Goal: Task Accomplishment & Management: Manage account settings

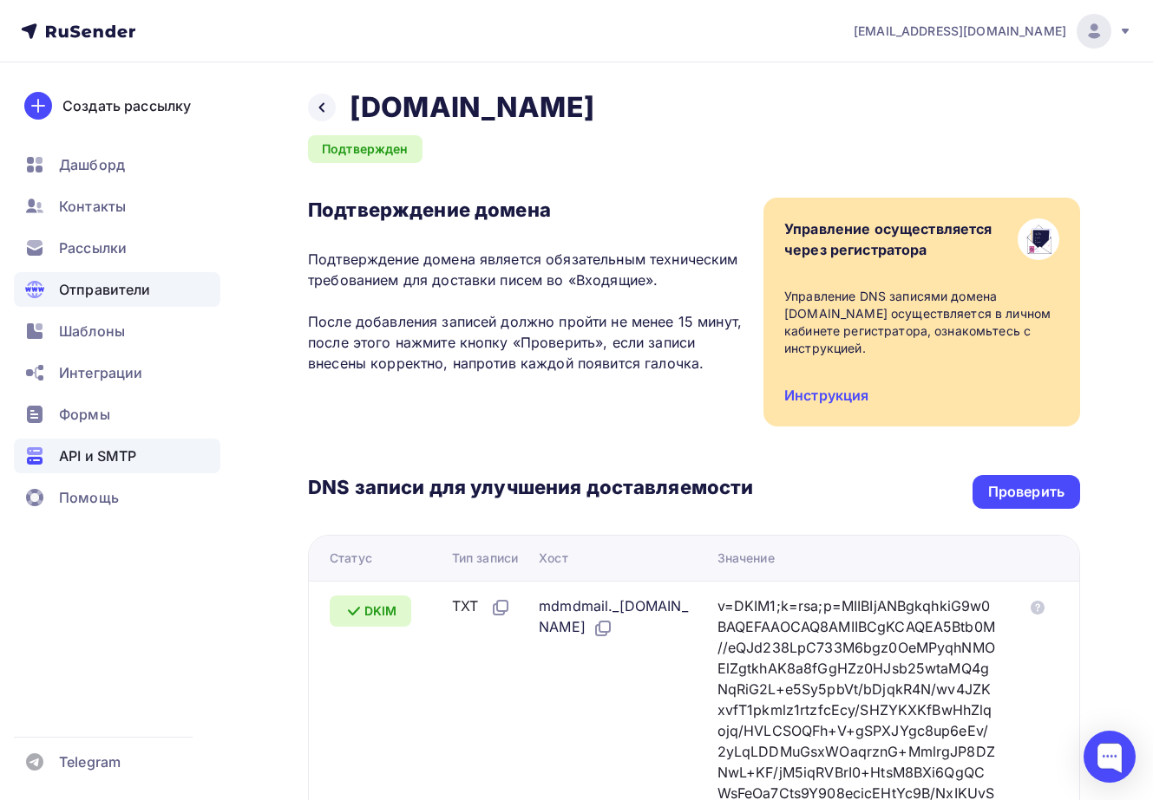
click at [95, 459] on span "API и SMTP" at bounding box center [97, 456] width 77 height 21
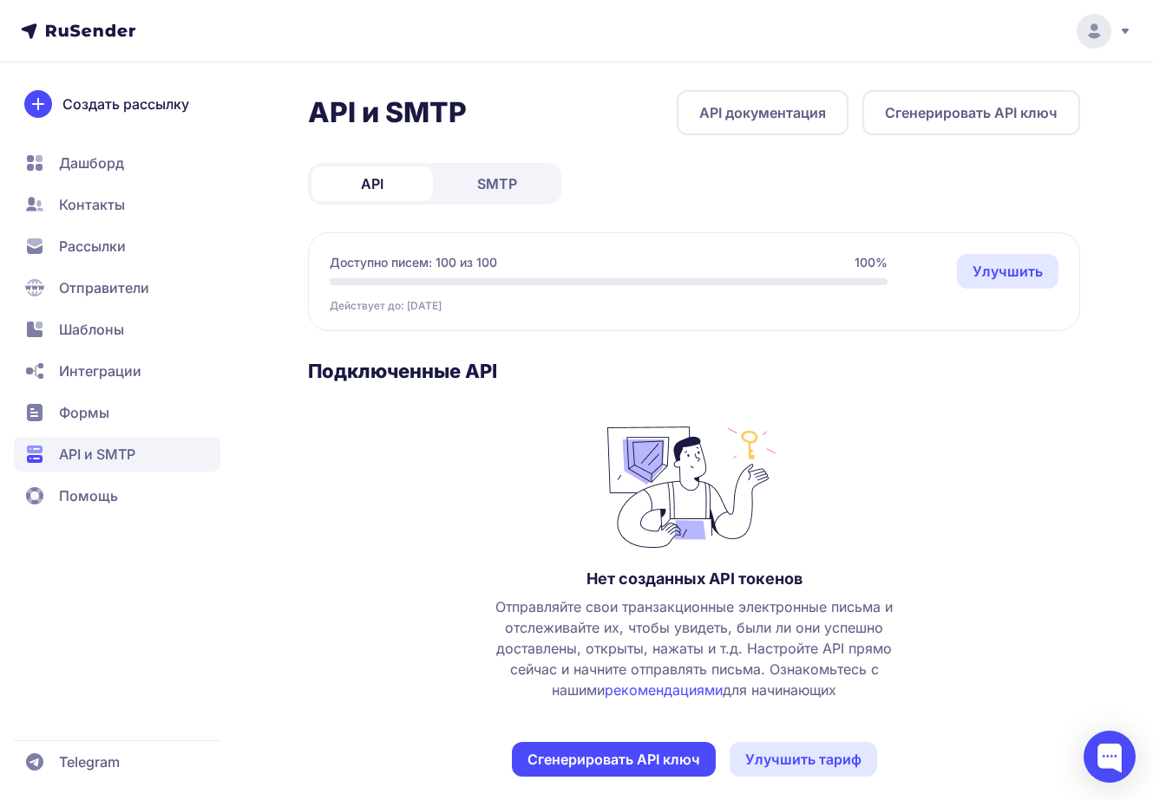
click at [627, 753] on button "Сгенерировать API ключ" at bounding box center [614, 759] width 204 height 35
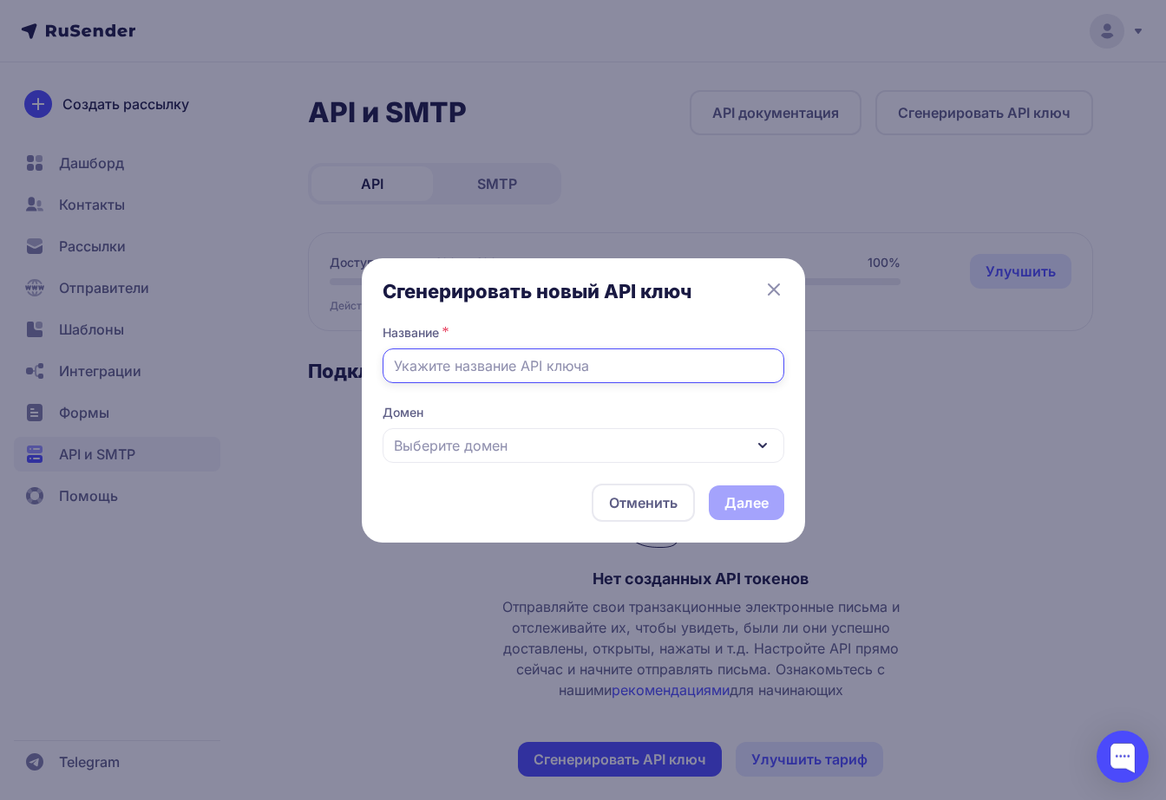
click at [550, 372] on input "text" at bounding box center [583, 366] width 402 height 35
type input "#1"
click at [637, 450] on div "Выберите домен" at bounding box center [583, 445] width 402 height 35
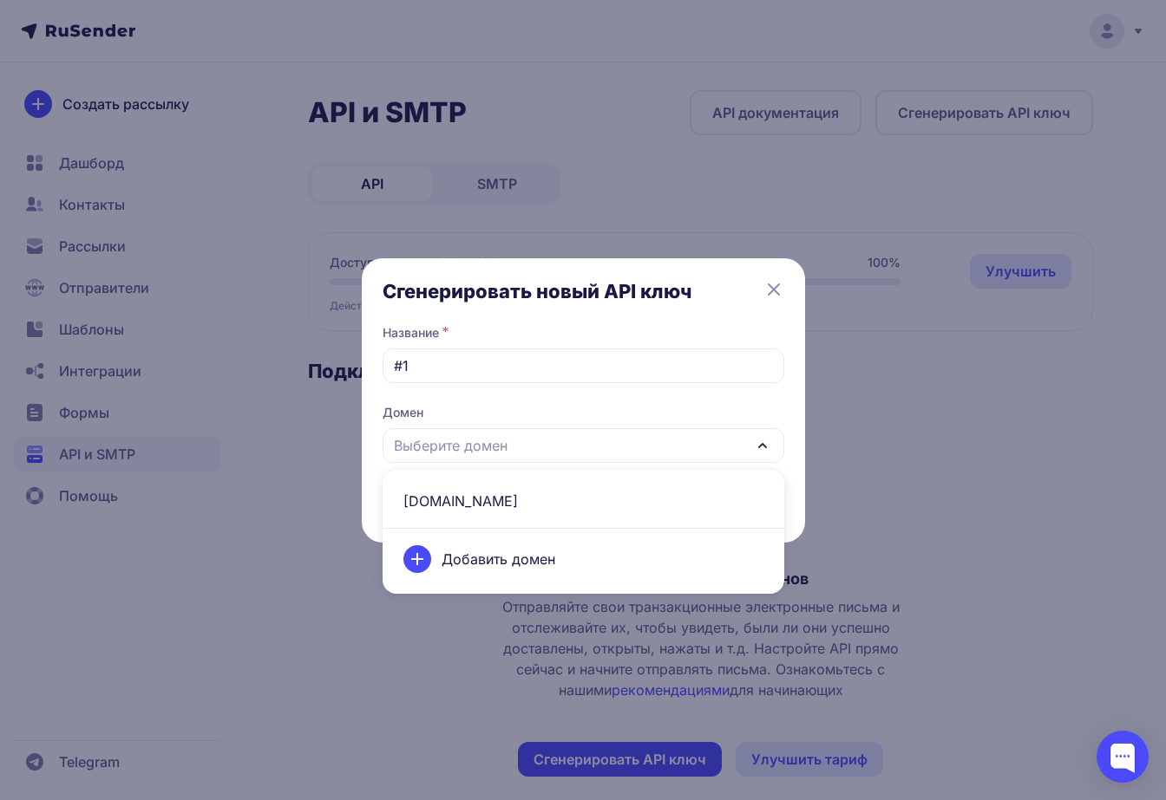
click at [513, 500] on span "[DOMAIN_NAME]" at bounding box center [583, 501] width 381 height 42
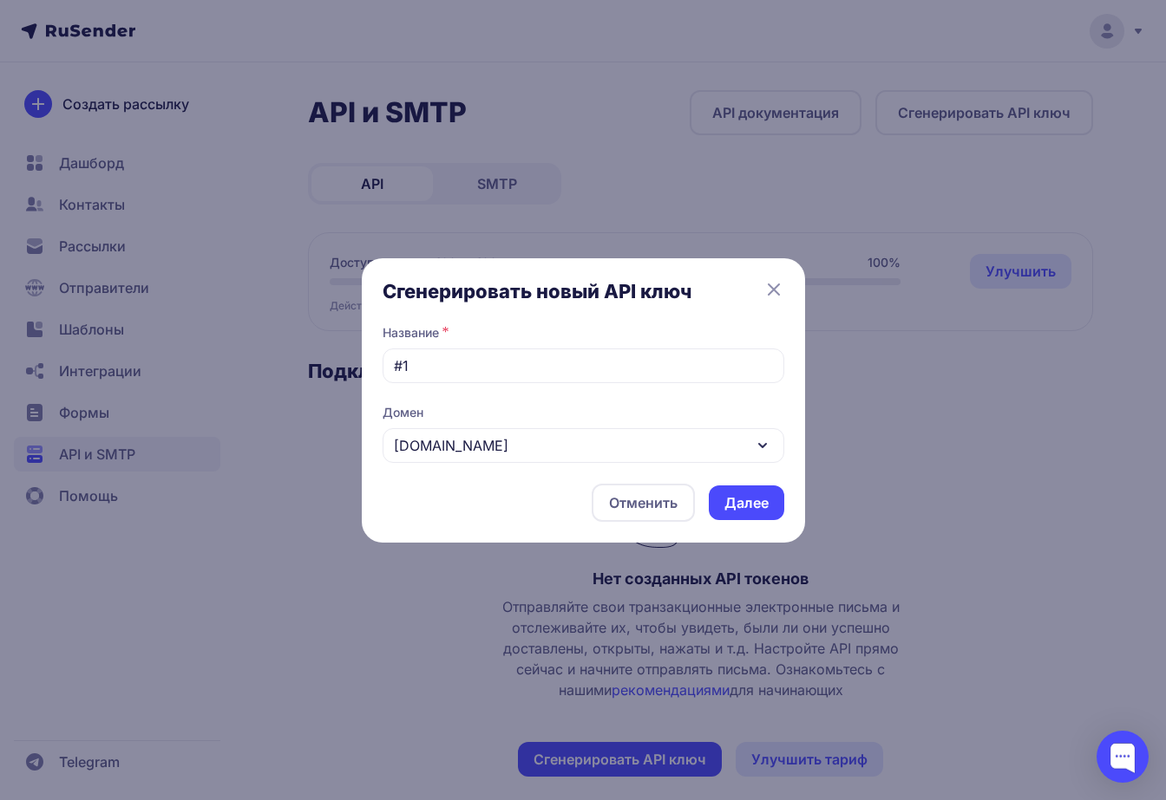
click at [730, 513] on button "Далее" at bounding box center [746, 503] width 75 height 35
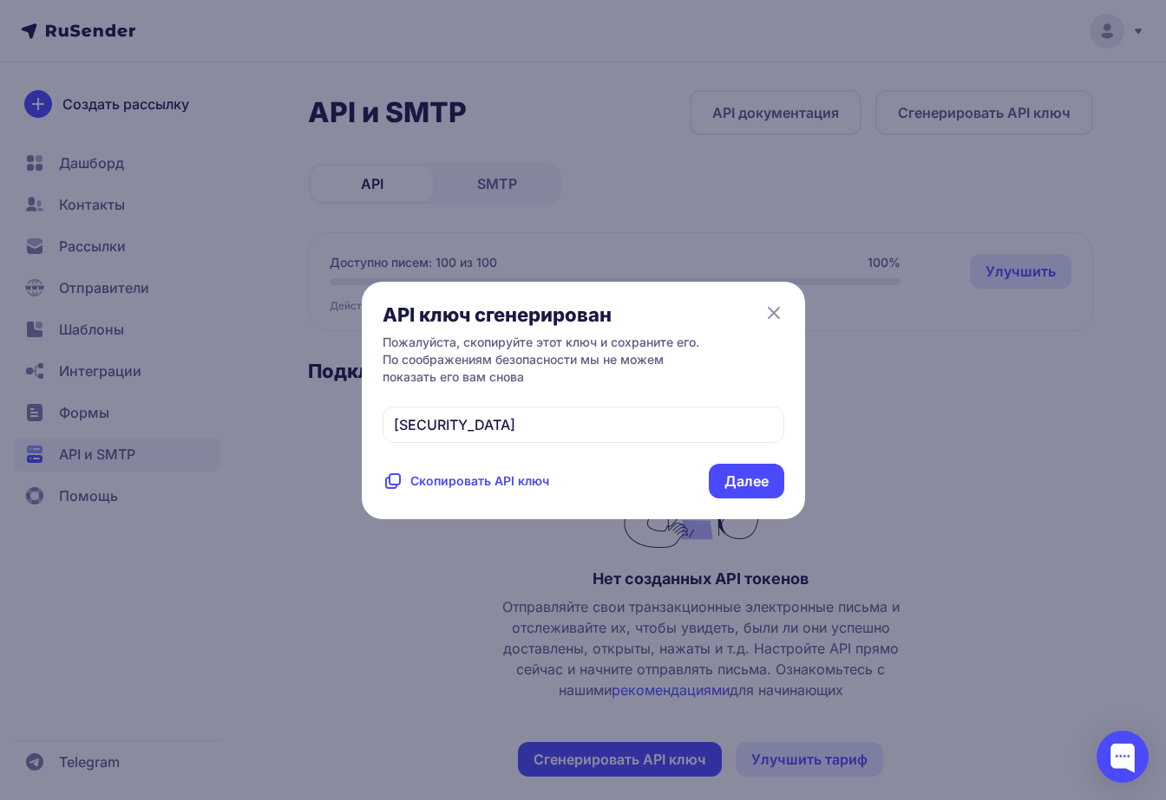
click at [755, 499] on button "Далее" at bounding box center [746, 481] width 75 height 35
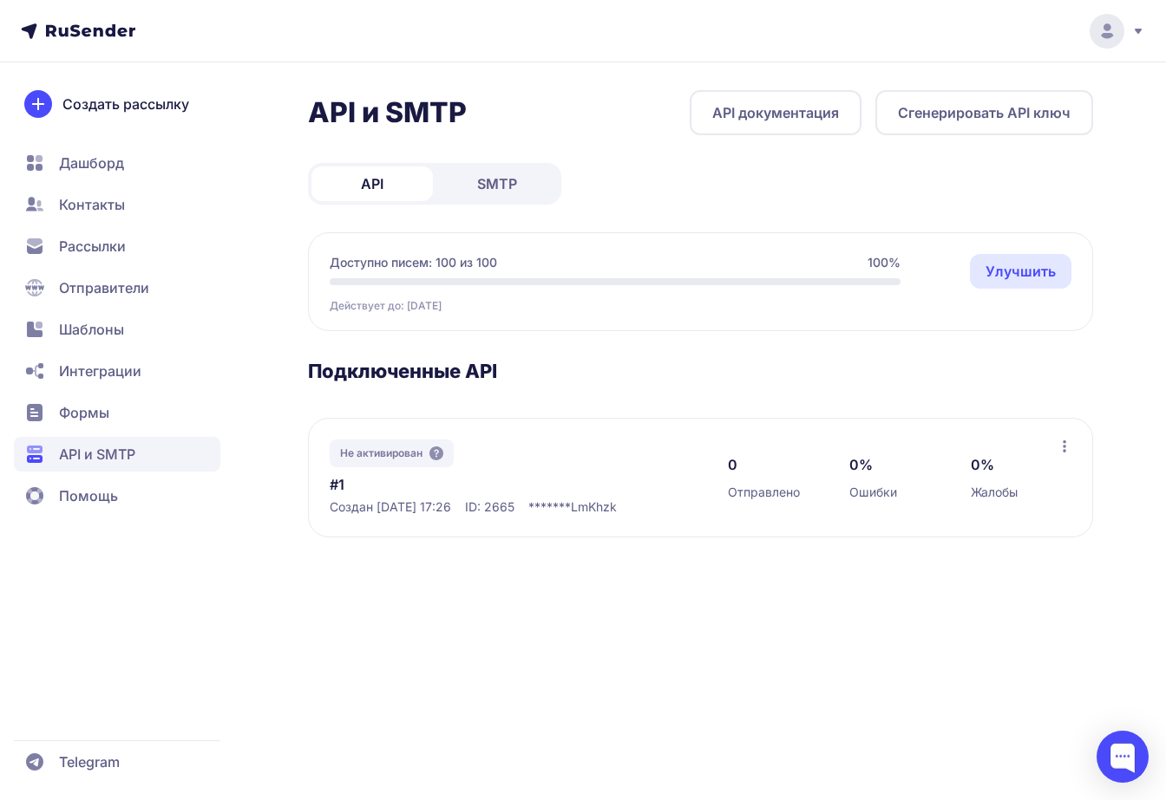
click at [506, 187] on span "SMTP" at bounding box center [497, 183] width 40 height 21
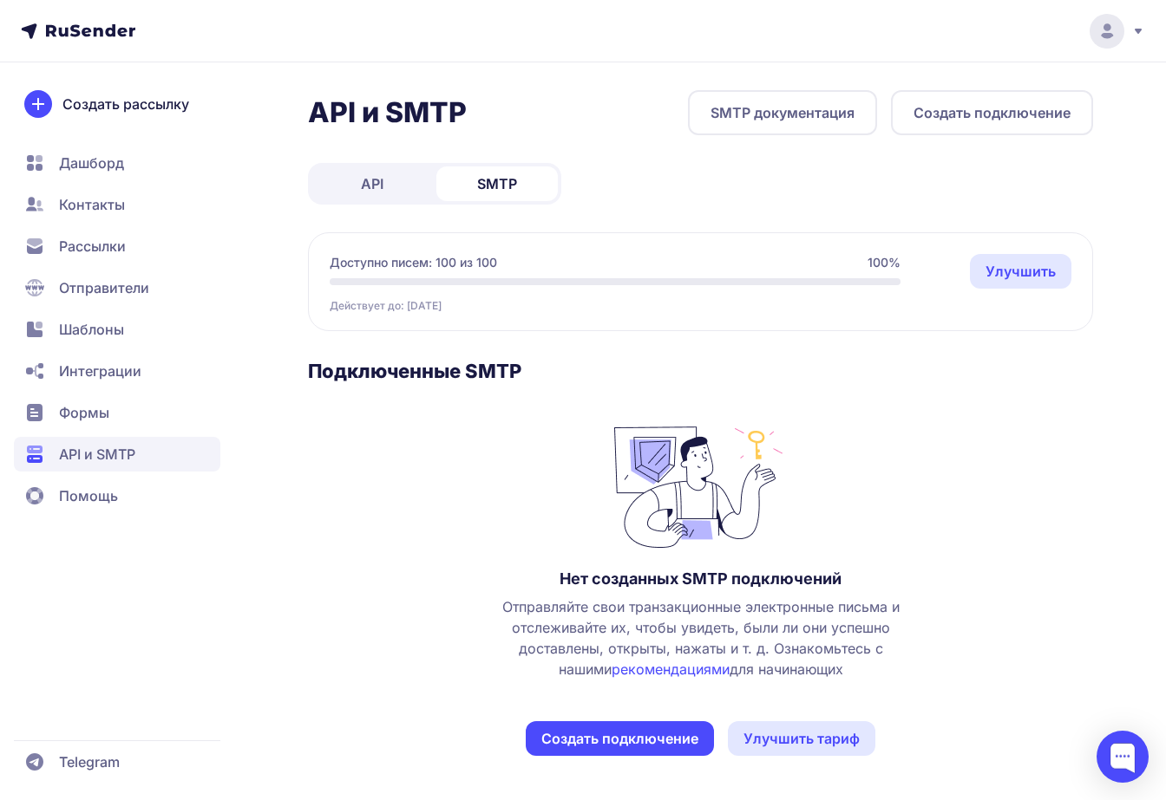
click at [638, 730] on button "Создать подключение" at bounding box center [620, 739] width 188 height 35
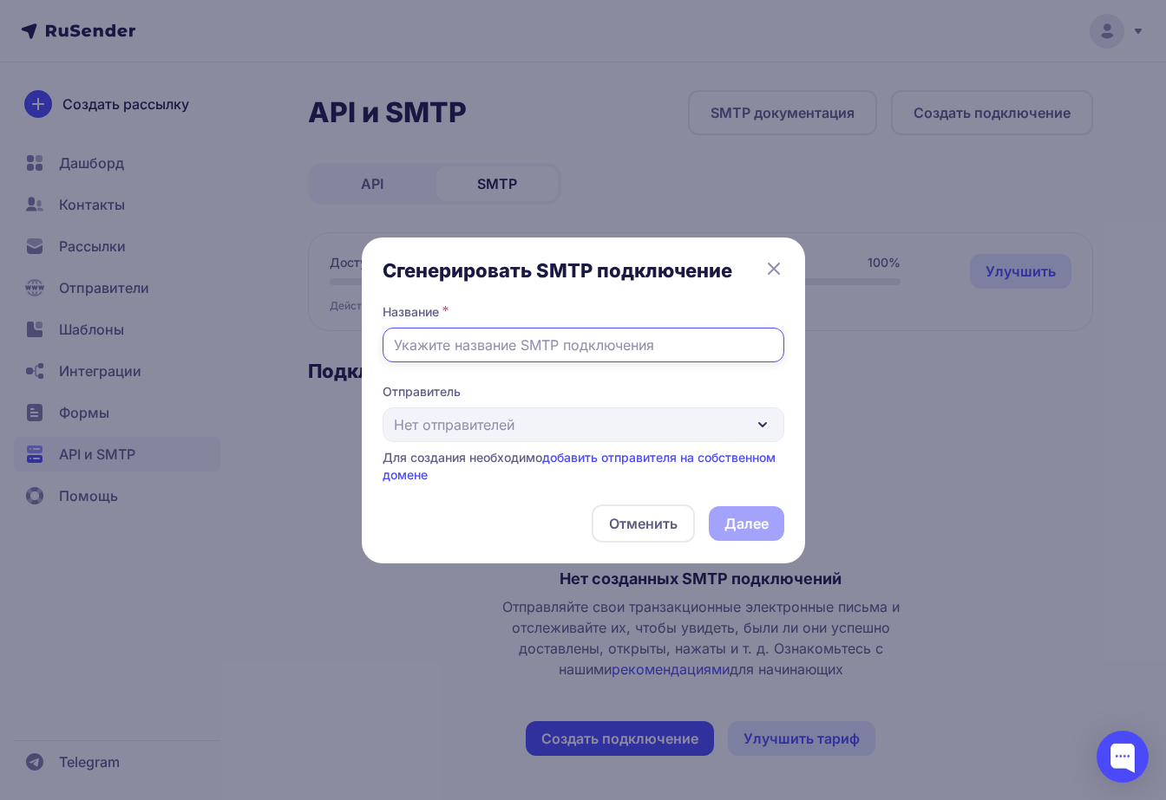
click at [548, 328] on input "text" at bounding box center [583, 345] width 402 height 35
type input "#1"
click at [619, 441] on div "Отправитель Нет отправителей Для создания необходимо добавить отправителя на со…" at bounding box center [583, 433] width 402 height 101
click at [623, 460] on link "добавить отправителя на собственном домене" at bounding box center [578, 466] width 393 height 32
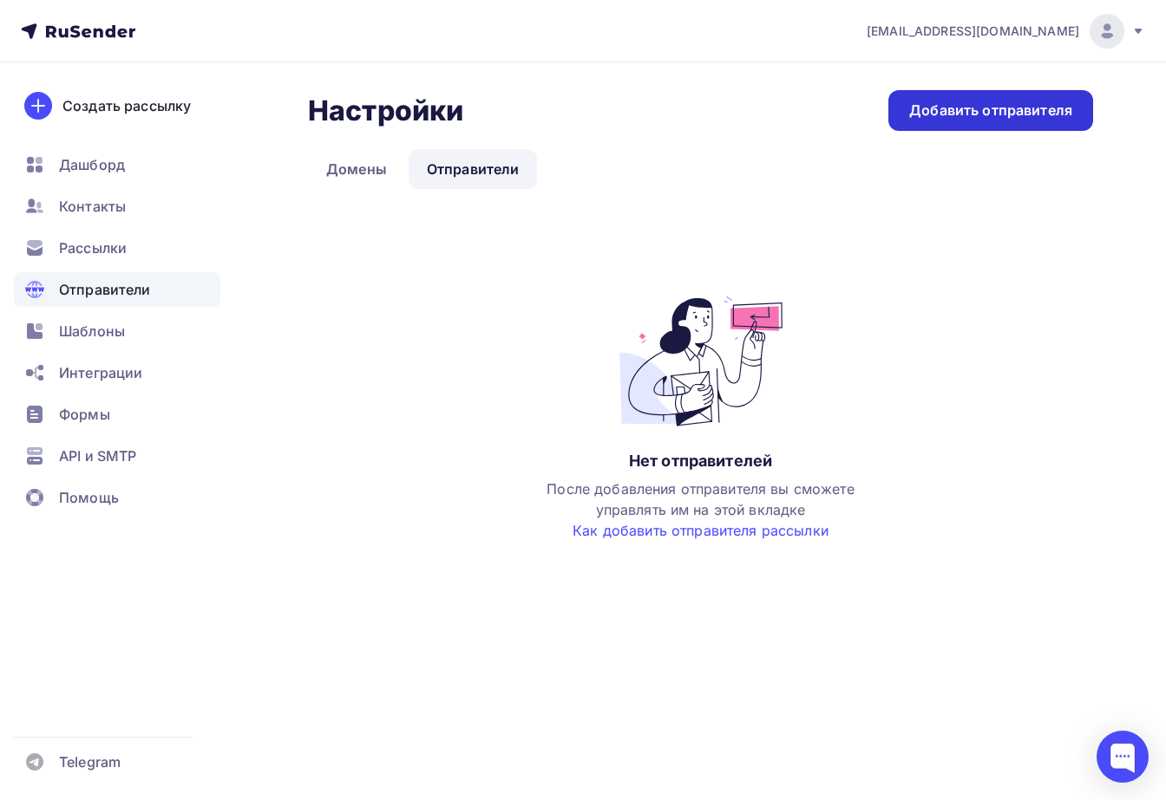
click at [981, 108] on div "Добавить отправителя" at bounding box center [990, 111] width 163 height 20
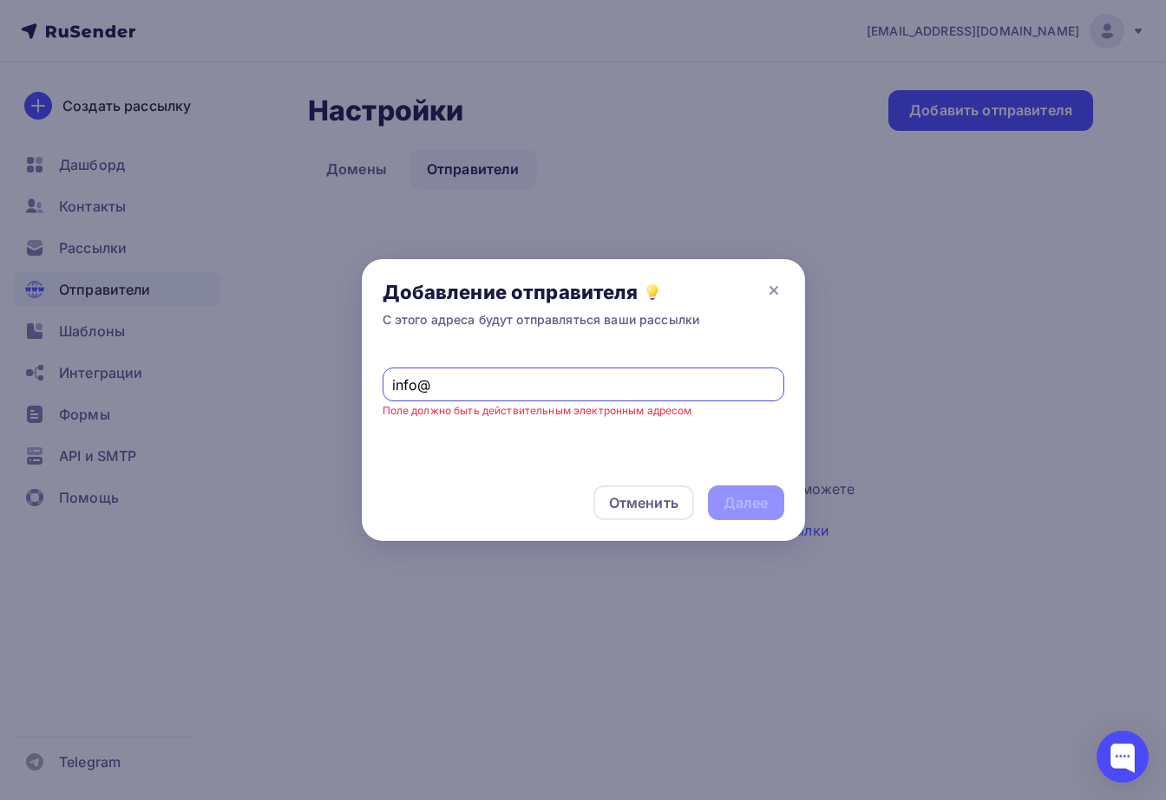
paste input "asvalumira.ru"
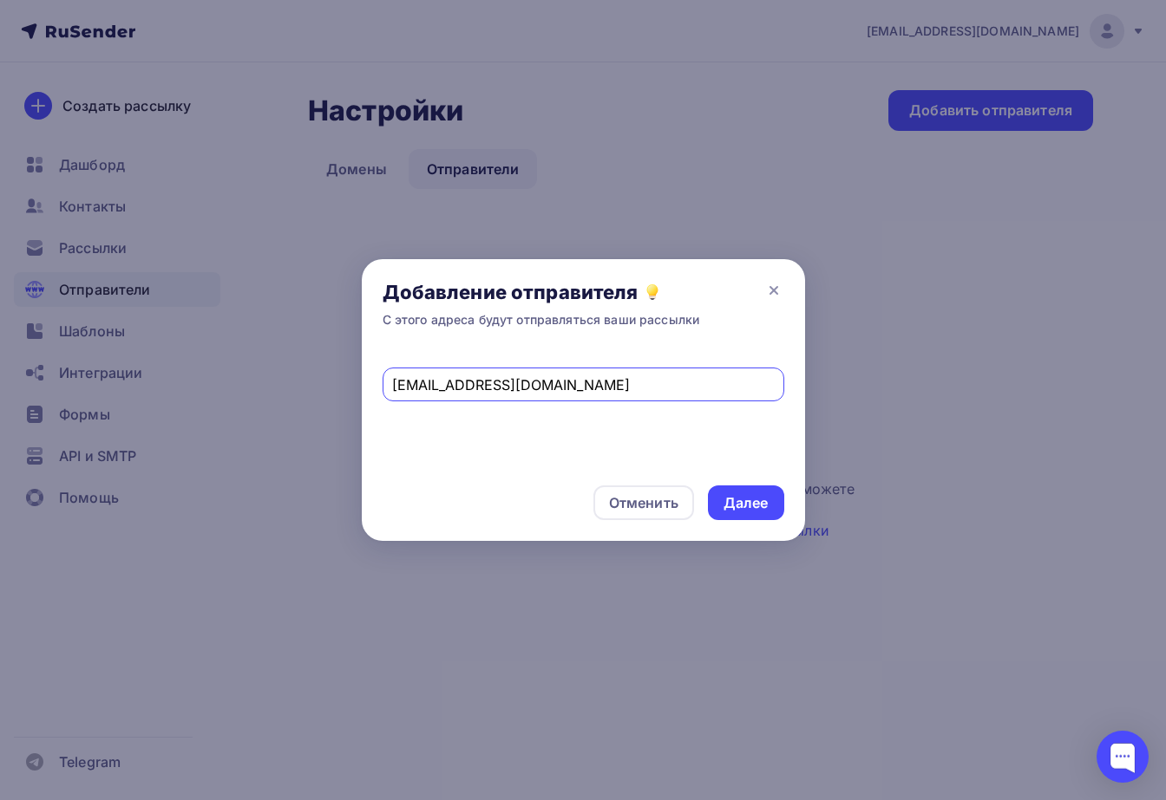
type input "info@asvalumira.ru"
click at [757, 484] on div "Отменить Далее" at bounding box center [583, 503] width 443 height 76
click at [760, 493] on div "Далее" at bounding box center [745, 503] width 45 height 20
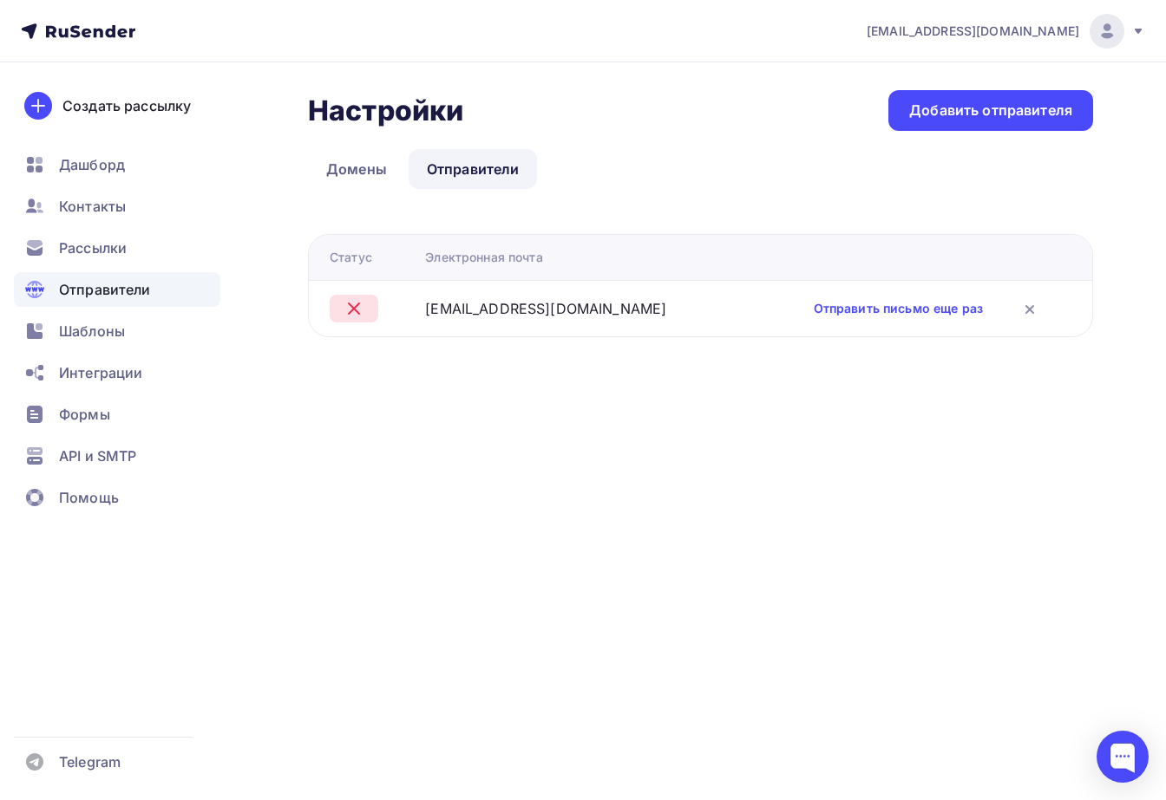
drag, startPoint x: 598, startPoint y: 350, endPoint x: 580, endPoint y: 350, distance: 18.2
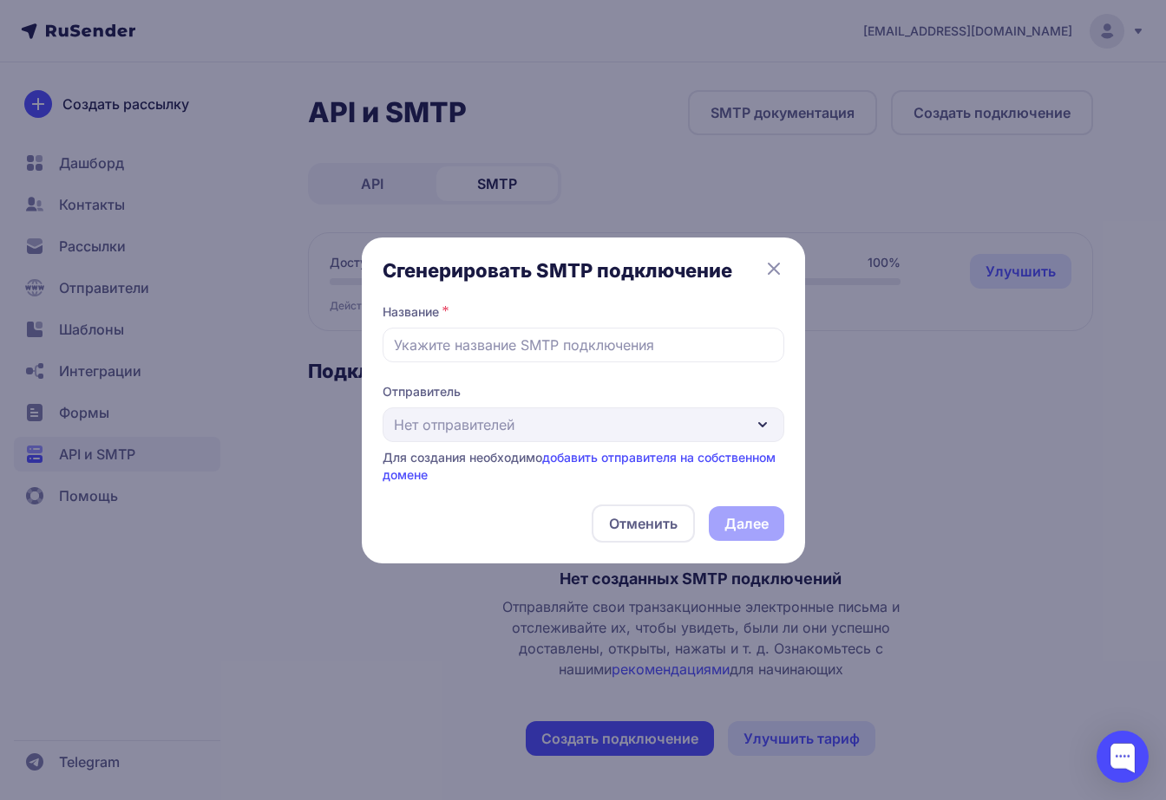
click at [546, 410] on div "Отправитель Нет отправителей Для создания необходимо добавить отправителя на со…" at bounding box center [583, 433] width 402 height 101
click at [602, 456] on link "добавить отправителя на собственном домене" at bounding box center [578, 466] width 393 height 32
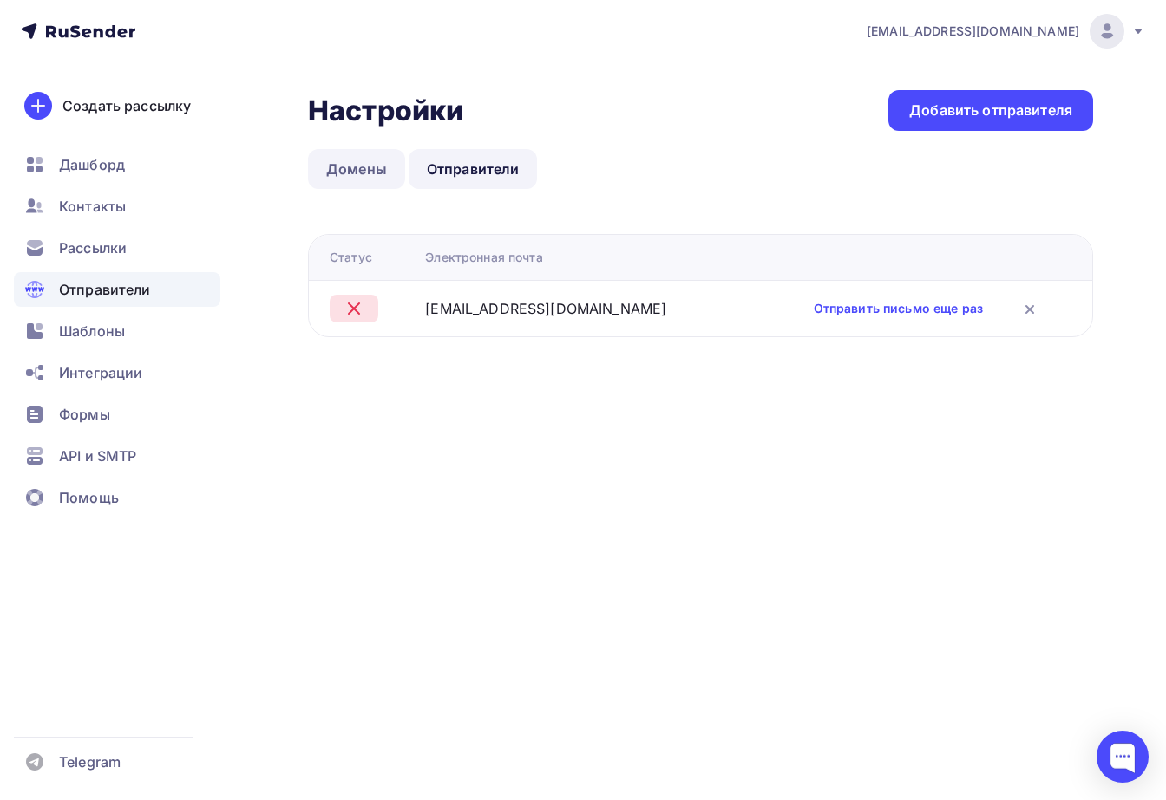
click at [350, 155] on link "Домены" at bounding box center [356, 169] width 97 height 40
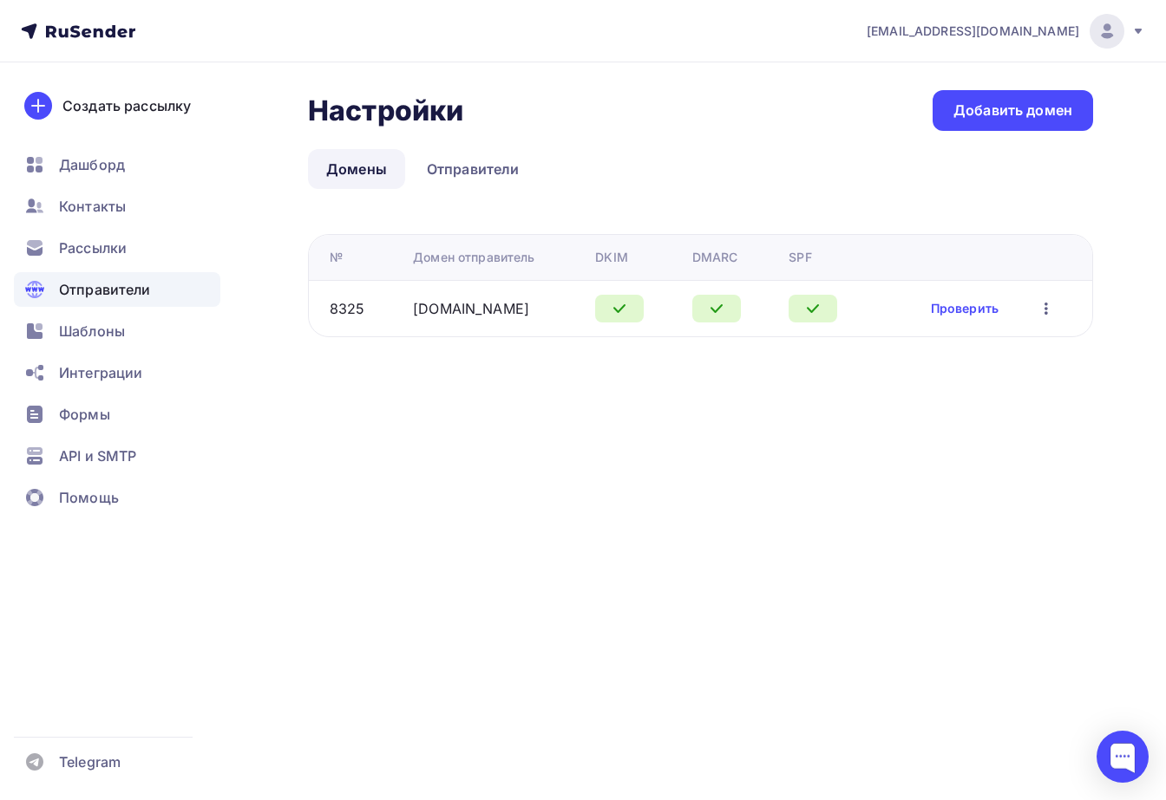
click at [1046, 306] on icon "button" at bounding box center [1045, 308] width 21 height 21
click at [600, 404] on div "Настройки Настройки Добавить домен Домены Отправители Домены Отправители № Доме…" at bounding box center [583, 234] width 1166 height 344
click at [112, 455] on span "API и SMTP" at bounding box center [97, 456] width 77 height 21
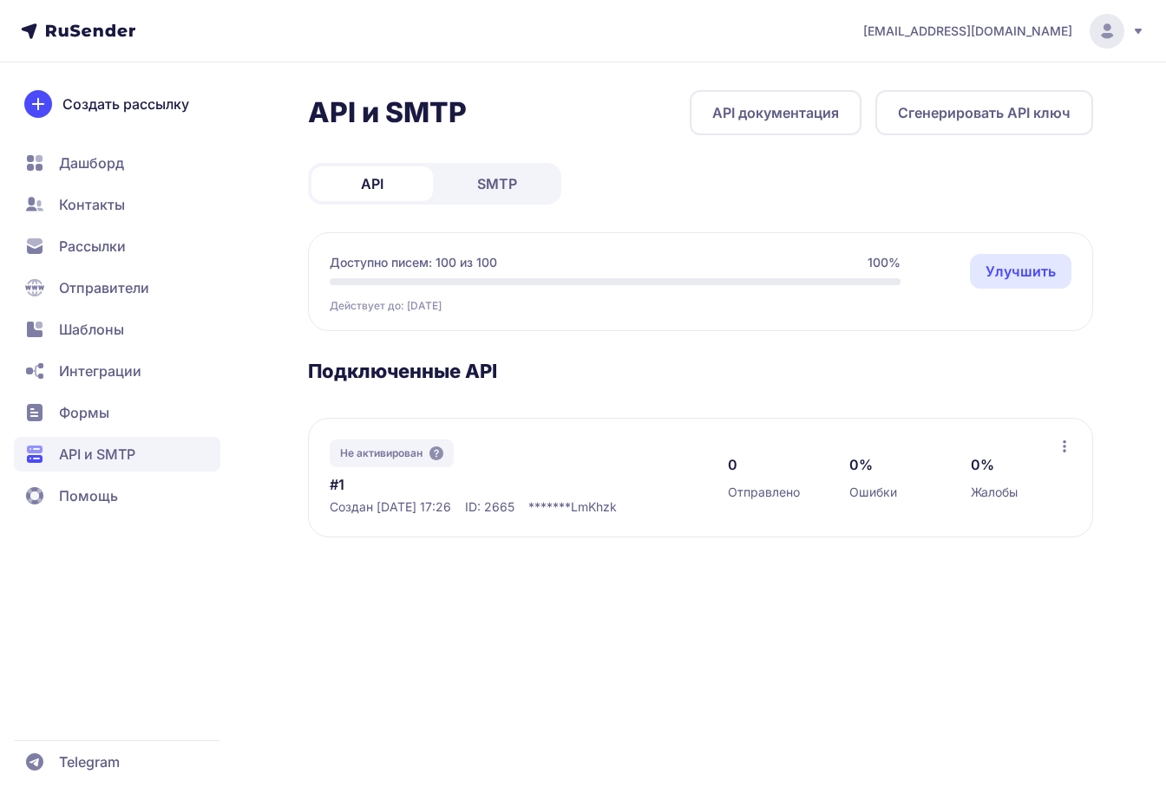
click at [517, 173] on span "SMTP" at bounding box center [497, 183] width 40 height 21
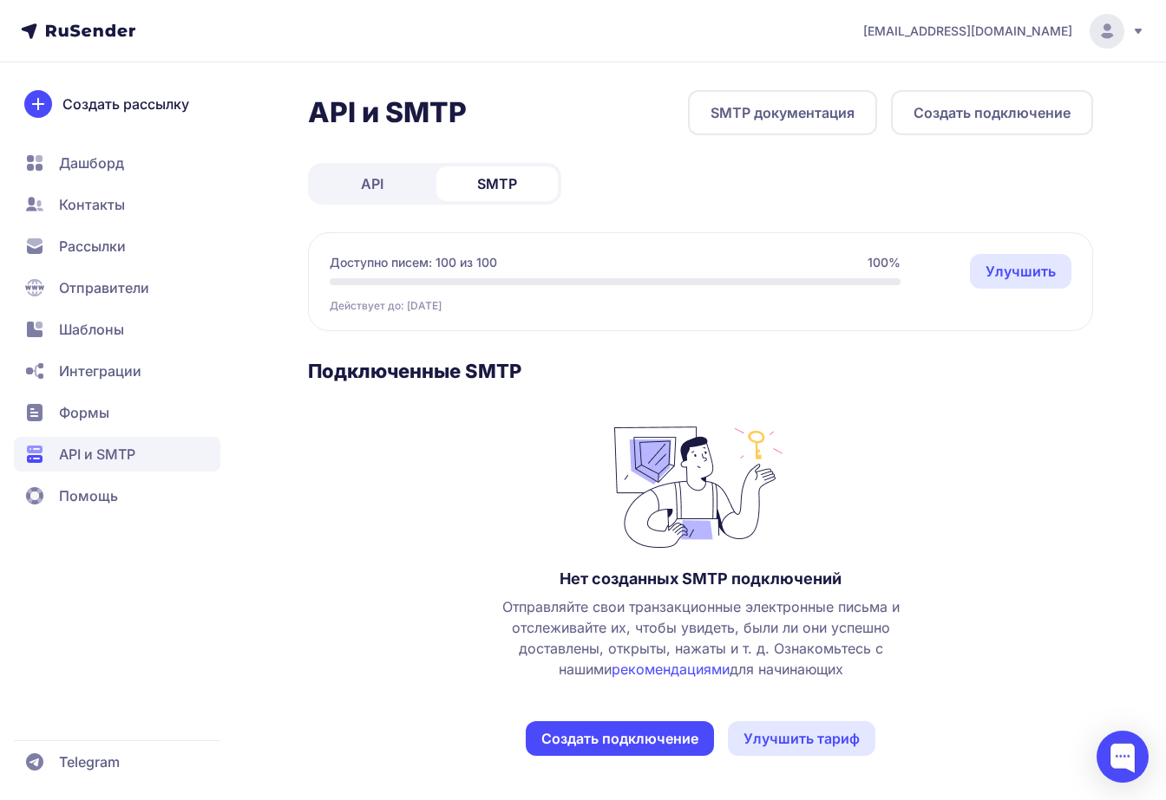
click at [624, 761] on div "API и SMTP SMTP документация Создать подключение API SMTP Доступно писем: 100 и…" at bounding box center [700, 444] width 785 height 708
click at [637, 732] on button "Создать подключение" at bounding box center [620, 739] width 188 height 35
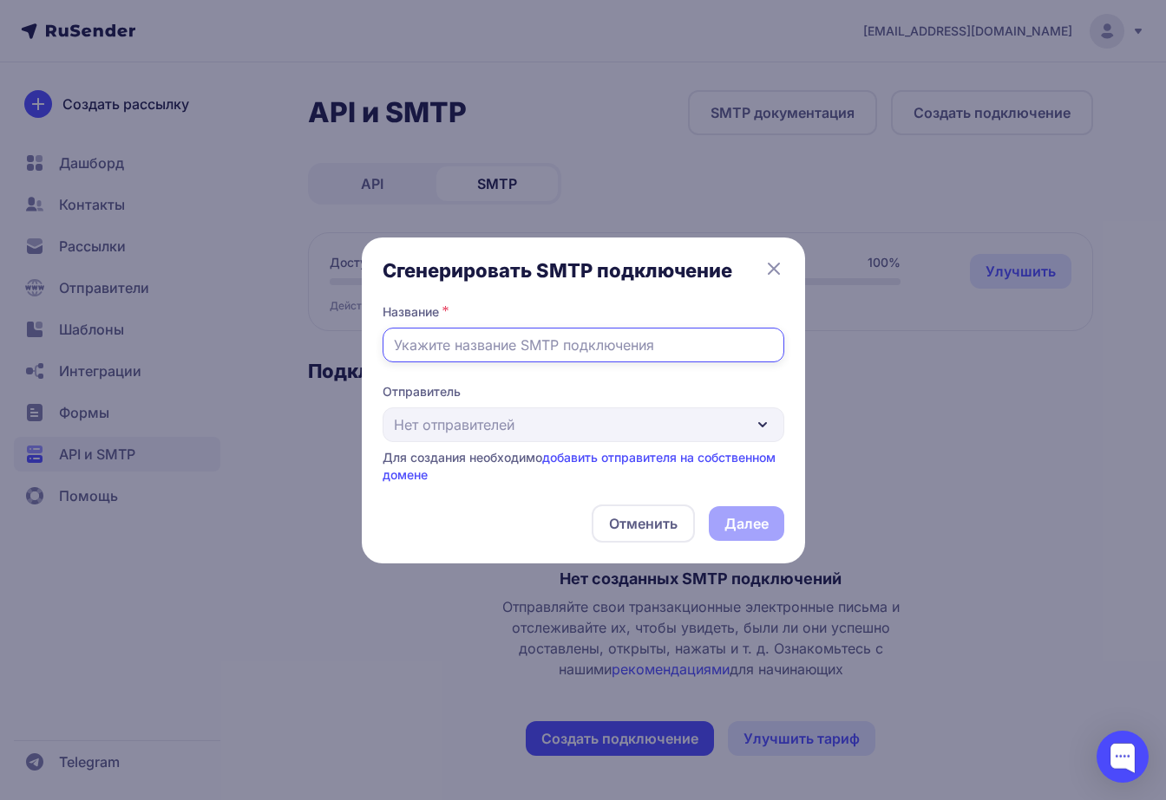
click at [521, 356] on input "text" at bounding box center [583, 345] width 402 height 35
click at [474, 428] on div "Отправитель Нет отправителей Для создания необходимо добавить отправителя на со…" at bounding box center [583, 433] width 402 height 101
click at [480, 435] on div "Отправитель Нет отправителей Для создания необходимо добавить отправителя на со…" at bounding box center [583, 433] width 402 height 101
click at [551, 458] on link "добавить отправителя на собственном домене" at bounding box center [578, 466] width 393 height 32
click at [567, 455] on link "добавить отправителя на собственном домене" at bounding box center [578, 466] width 393 height 32
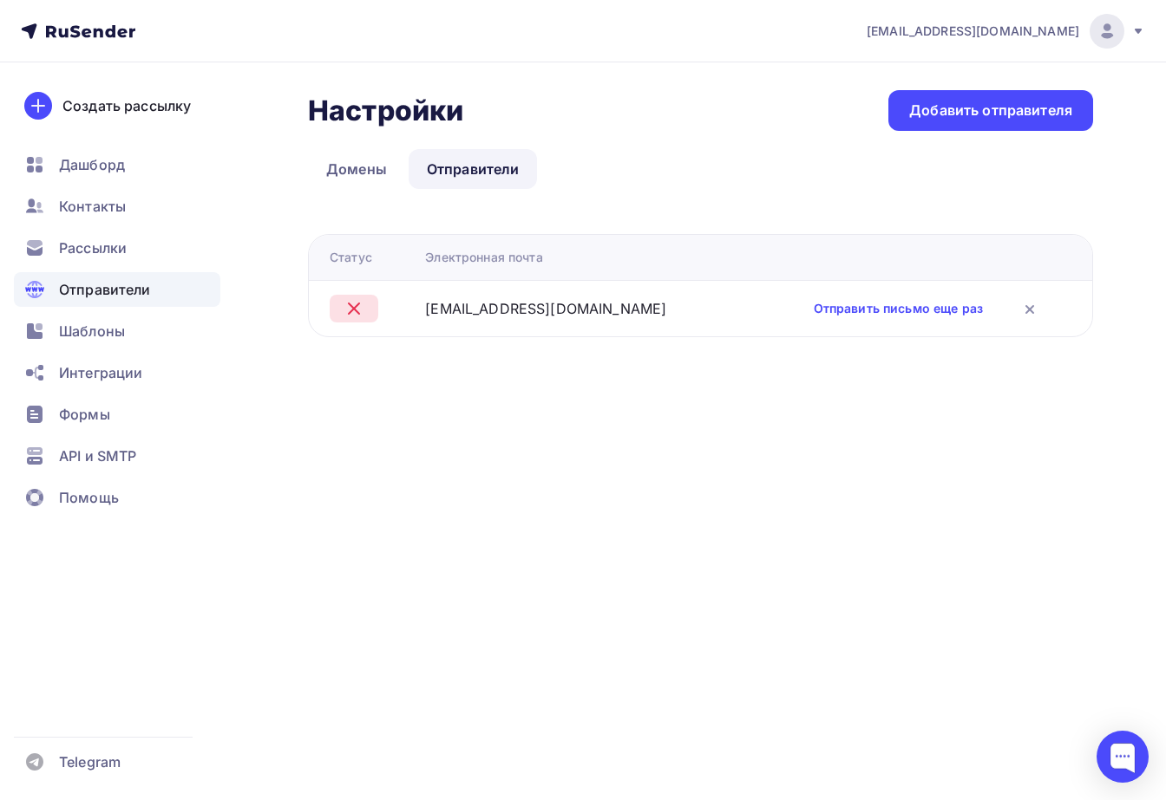
drag, startPoint x: 525, startPoint y: 428, endPoint x: 487, endPoint y: 421, distance: 38.8
click at [487, 421] on div "[EMAIL_ADDRESS][DOMAIN_NAME] Аккаунт Тарифы Выйти Создать рассылку [GEOGRAPHIC_…" at bounding box center [583, 400] width 1166 height 800
drag, startPoint x: 377, startPoint y: 186, endPoint x: 368, endPoint y: 180, distance: 11.8
click at [368, 180] on link "Домены" at bounding box center [356, 169] width 97 height 40
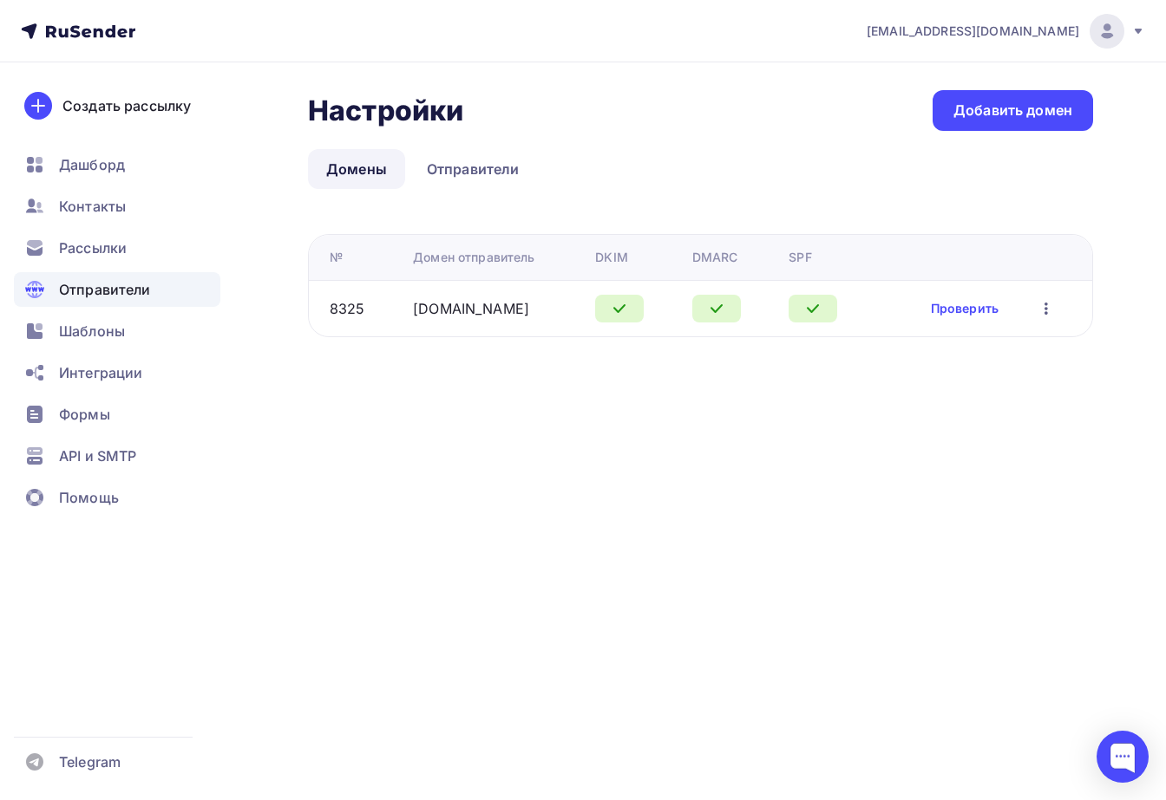
click at [1050, 304] on icon "button" at bounding box center [1045, 308] width 21 height 21
click at [650, 361] on div "Настройки Настройки Добавить домен Домены Отправители Домены Отправители № Доме…" at bounding box center [583, 234] width 1166 height 344
click at [450, 314] on link "asvalumira.ru" at bounding box center [471, 308] width 116 height 17
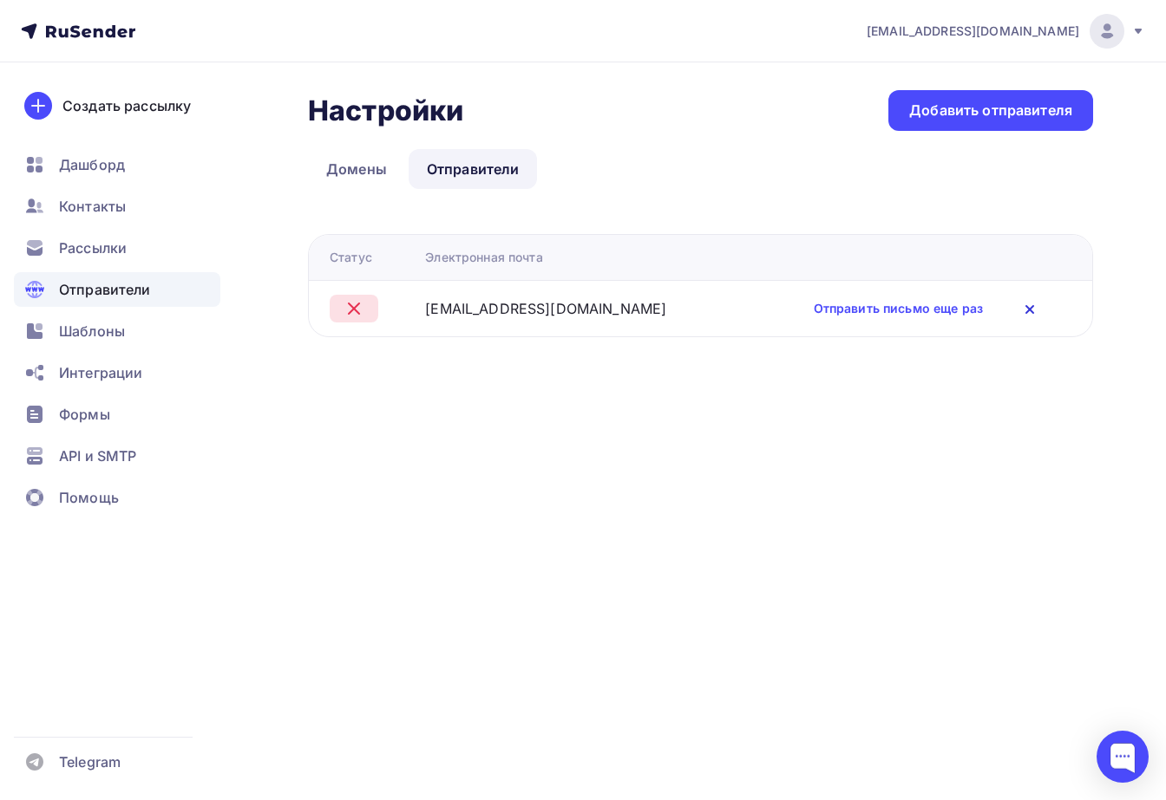
click at [1037, 308] on icon at bounding box center [1029, 309] width 21 height 21
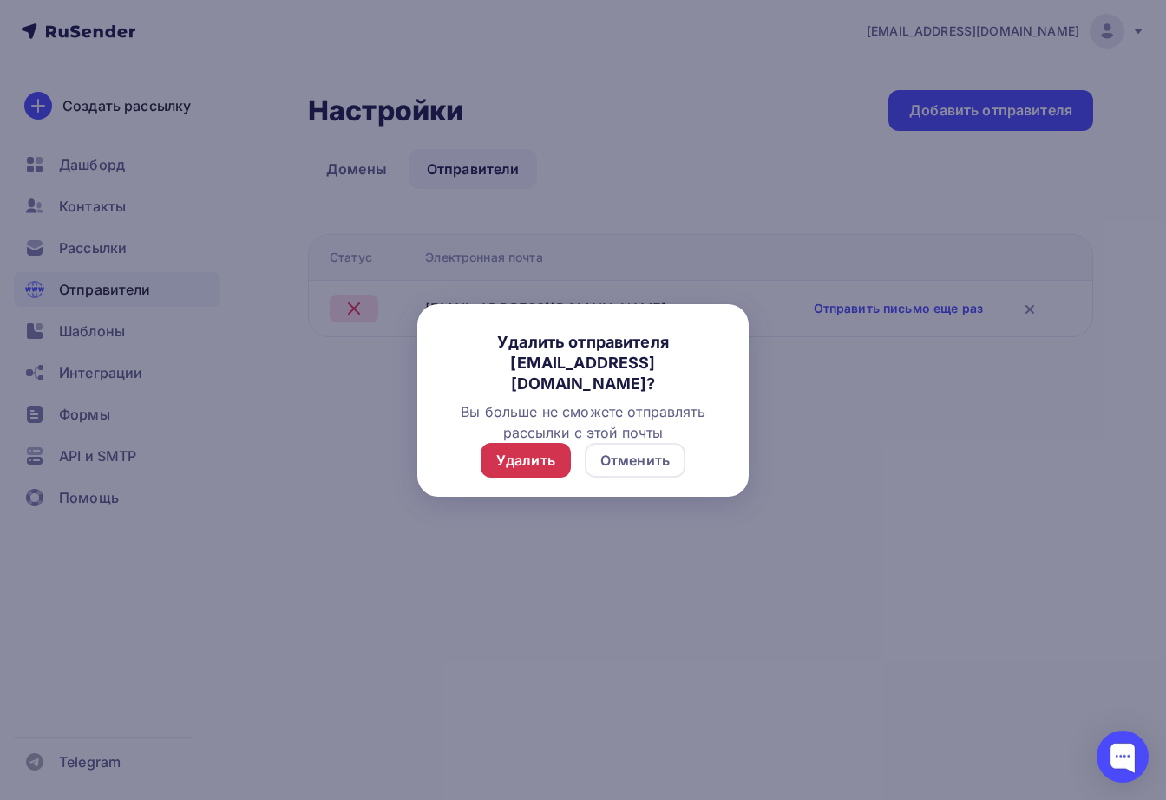
click at [556, 454] on div "Удалить" at bounding box center [525, 460] width 90 height 35
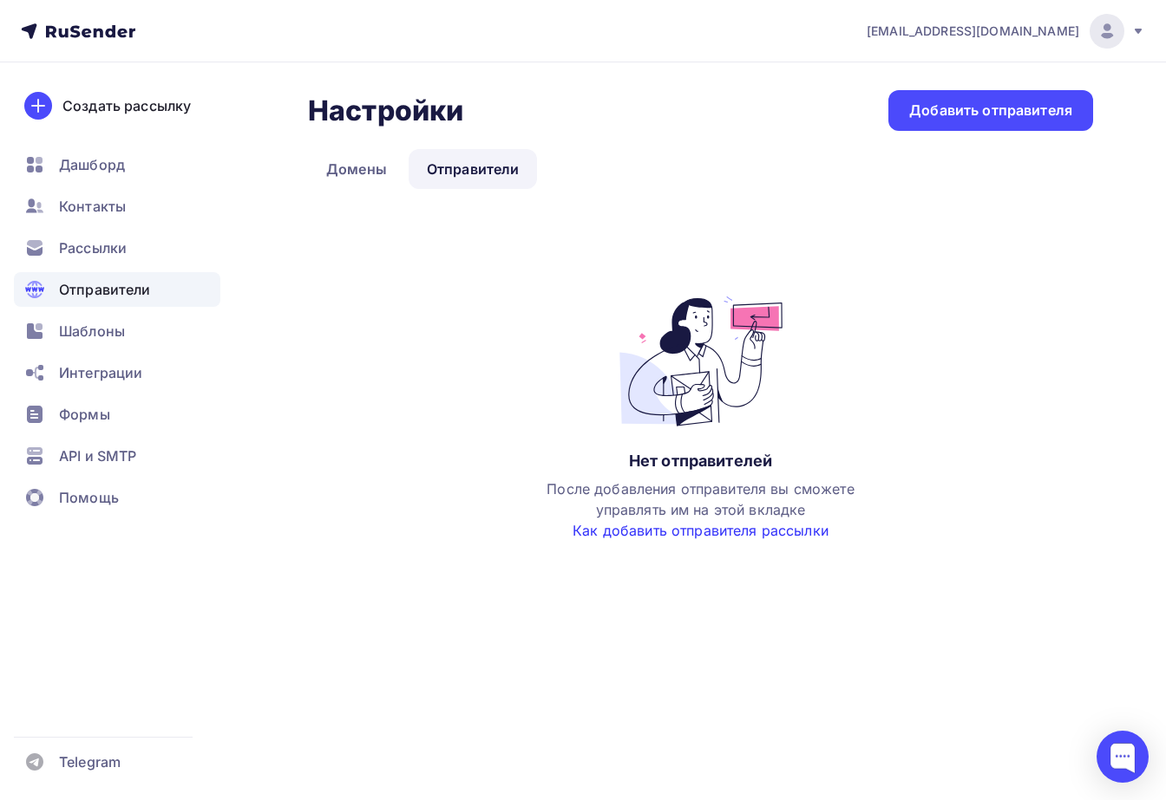
click at [683, 526] on link "Как добавить отправителя рассылки" at bounding box center [700, 530] width 256 height 17
click at [1009, 111] on div "Добавить отправителя" at bounding box center [990, 111] width 163 height 20
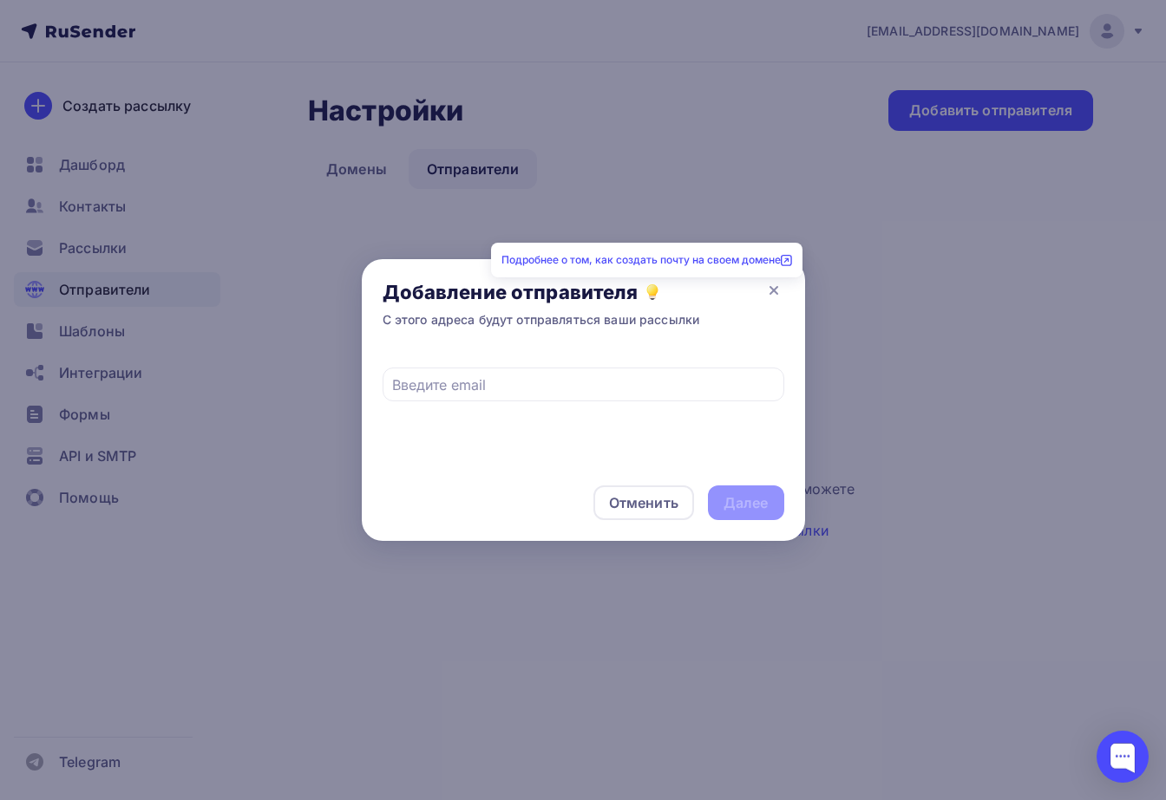
click at [652, 295] on icon at bounding box center [652, 295] width 8 height 3
click at [671, 266] on div "Подробнее о том, как создать почту на своем домене" at bounding box center [646, 260] width 311 height 35
click at [673, 258] on link "Подробнее о том, как создать почту на своем домене" at bounding box center [646, 259] width 291 height 13
click at [553, 388] on input "text" at bounding box center [583, 385] width 382 height 21
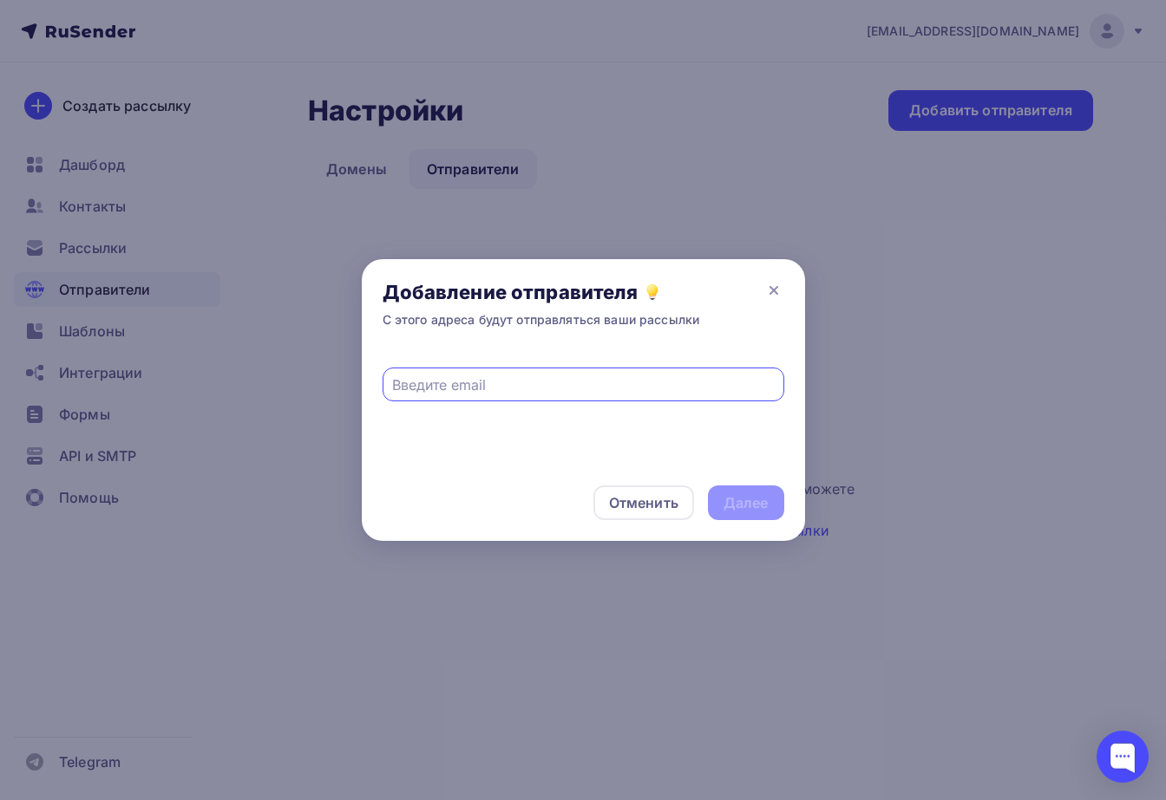
click at [553, 388] on input "text" at bounding box center [583, 385] width 382 height 21
paste input "asvalumira.ru"
type input "info@asvalumira.ru"
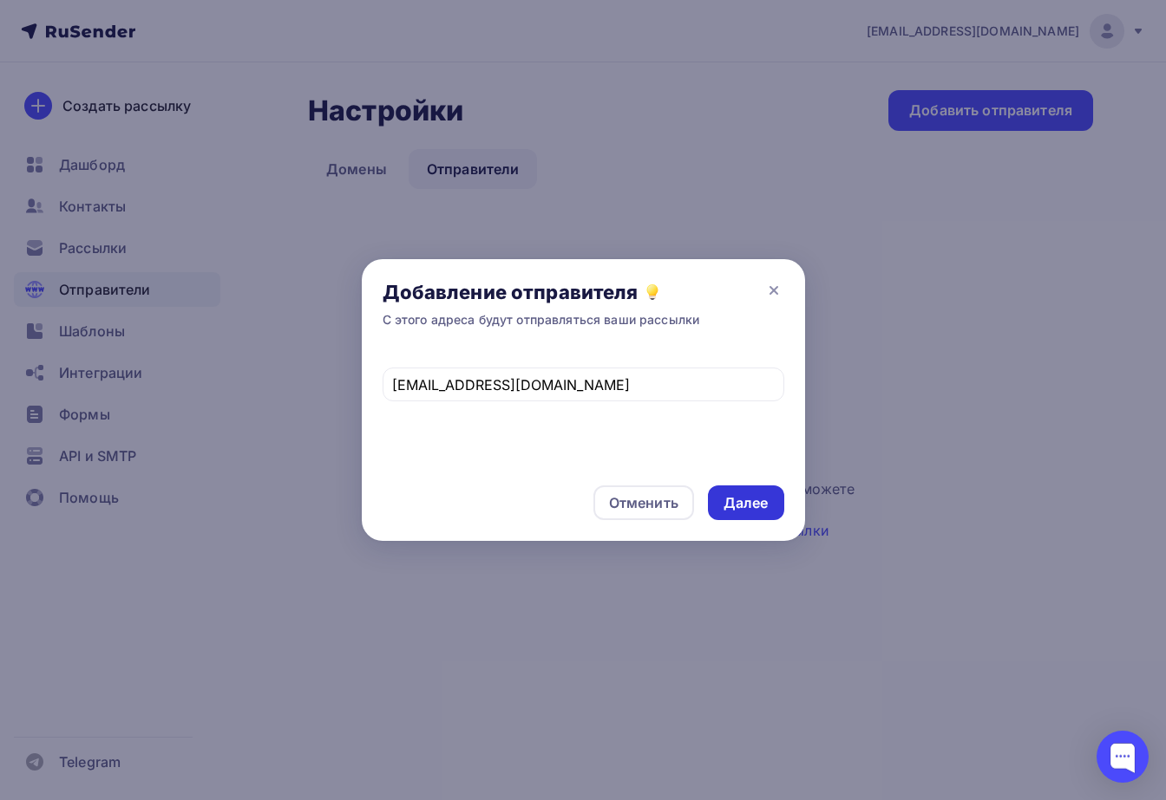
click at [758, 500] on div "Далее" at bounding box center [745, 503] width 45 height 20
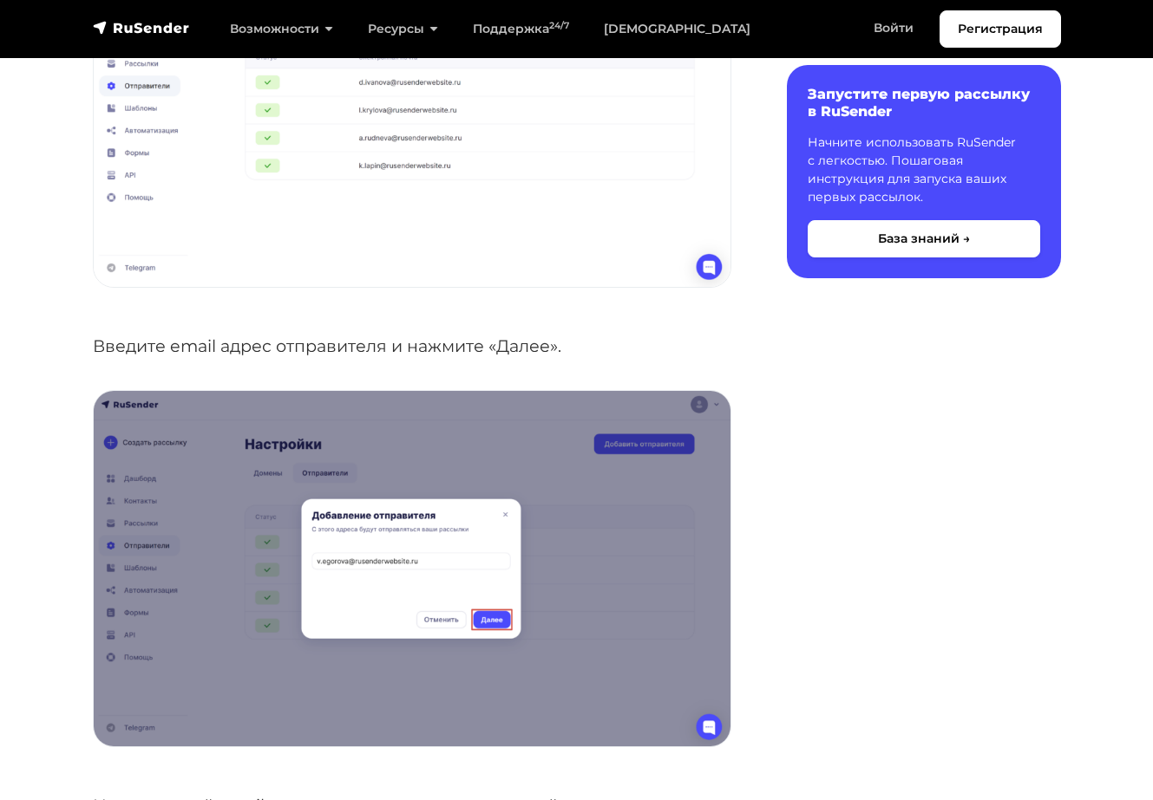
scroll to position [520, 0]
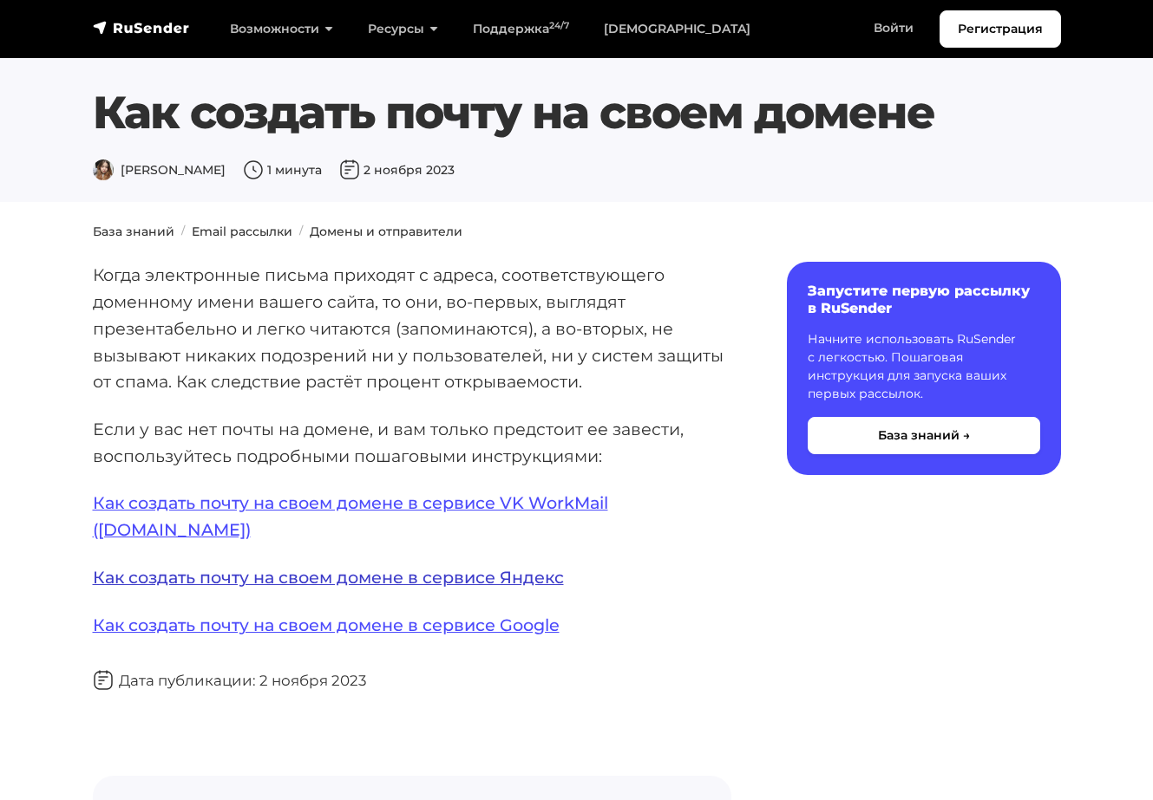
click at [465, 567] on link "Как создать почту на своем домене в сервисе Яндекс" at bounding box center [328, 577] width 471 height 21
